Goal: Check status

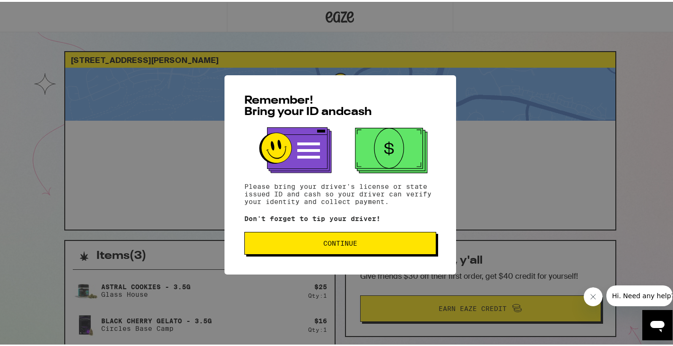
click at [349, 242] on span "Continue" at bounding box center [340, 241] width 34 height 7
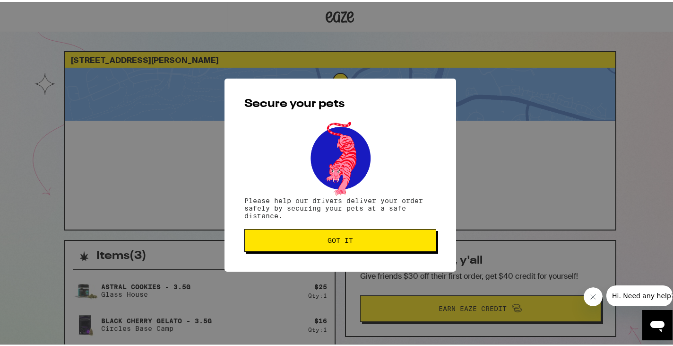
click at [374, 236] on span "Got it" at bounding box center [340, 238] width 176 height 7
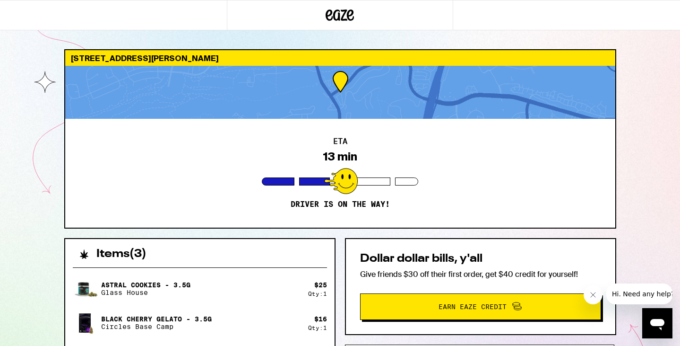
click at [631, 150] on div "[STREET_ADDRESS][PERSON_NAME] ETA 13 min Driver is on the way! Items ( 3 ) Astr…" at bounding box center [340, 257] width 680 height 515
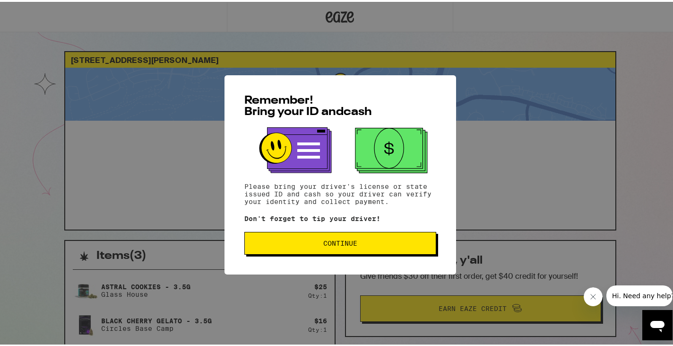
click at [343, 251] on button "Continue" at bounding box center [340, 241] width 192 height 23
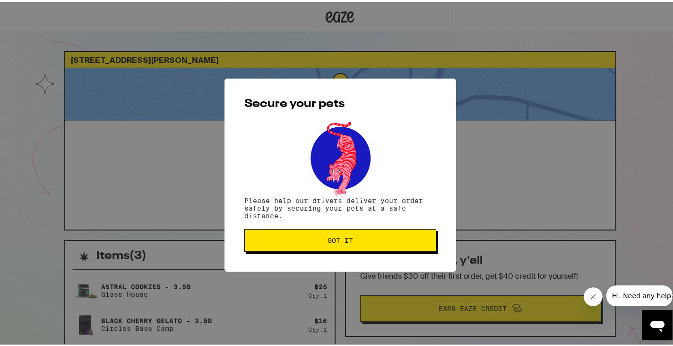
drag, startPoint x: 332, startPoint y: 242, endPoint x: 321, endPoint y: 213, distance: 31.4
click at [333, 242] on span "Got it" at bounding box center [341, 238] width 26 height 7
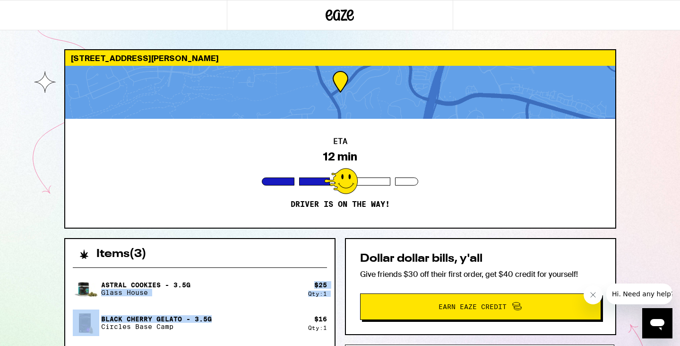
drag, startPoint x: 261, startPoint y: 315, endPoint x: 269, endPoint y: 237, distance: 77.9
